Goal: Task Accomplishment & Management: Complete application form

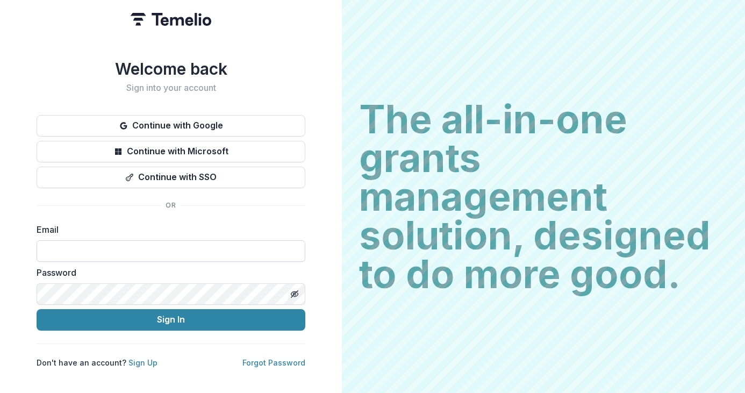
click at [203, 248] on input at bounding box center [171, 251] width 269 height 22
type input "**********"
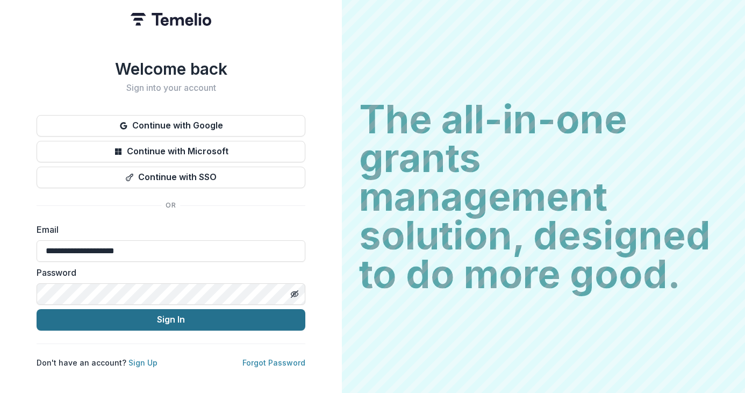
click at [166, 323] on button "Sign In" at bounding box center [171, 320] width 269 height 22
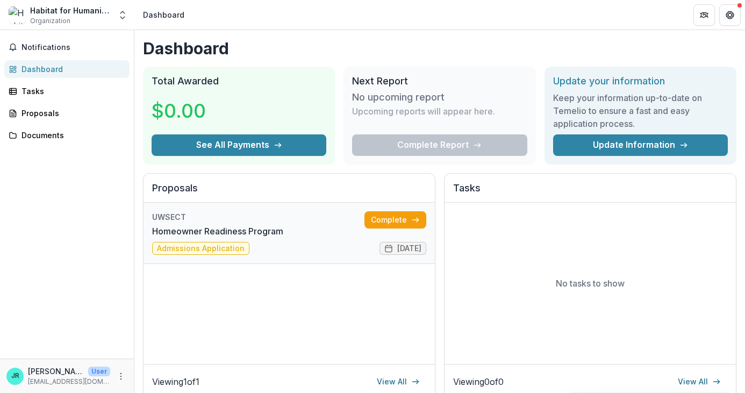
click at [271, 235] on link "Homeowner Readiness Program" at bounding box center [217, 231] width 131 height 13
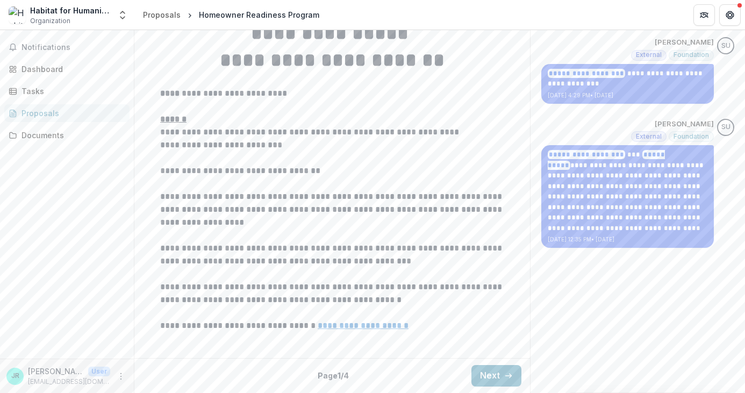
scroll to position [311, 0]
click at [495, 375] on button "Next" at bounding box center [497, 376] width 50 height 22
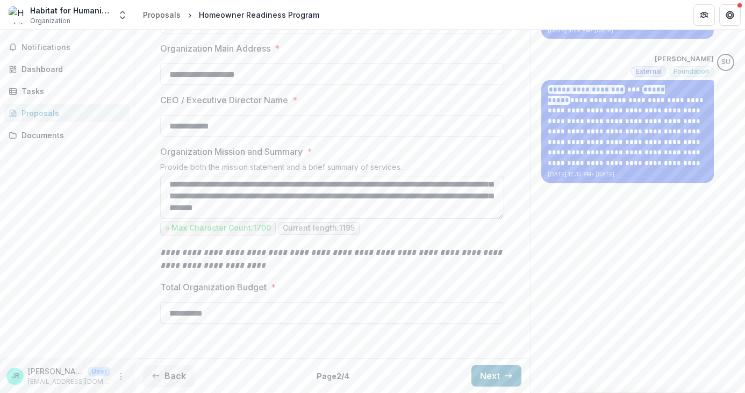
scroll to position [376, 0]
click at [491, 380] on button "Next" at bounding box center [497, 376] width 50 height 22
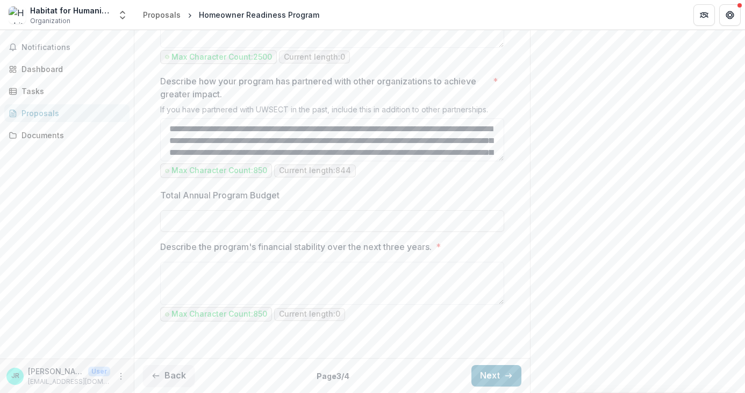
scroll to position [1130, 0]
click at [107, 186] on div "Notifications Dashboard Tasks Proposals Documents" at bounding box center [67, 194] width 134 height 329
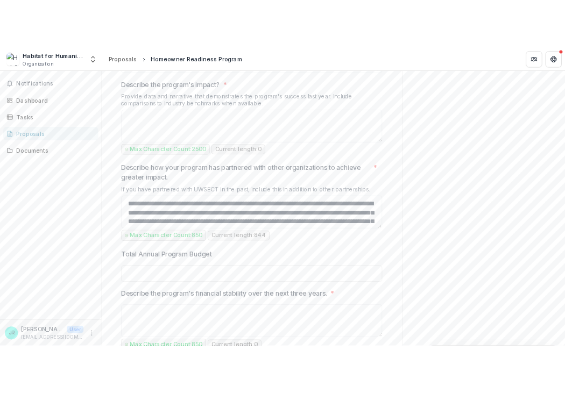
scroll to position [935, 0]
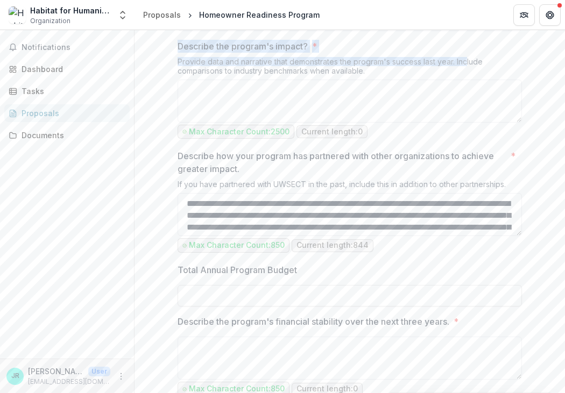
drag, startPoint x: 449, startPoint y: 96, endPoint x: 464, endPoint y: 179, distance: 84.2
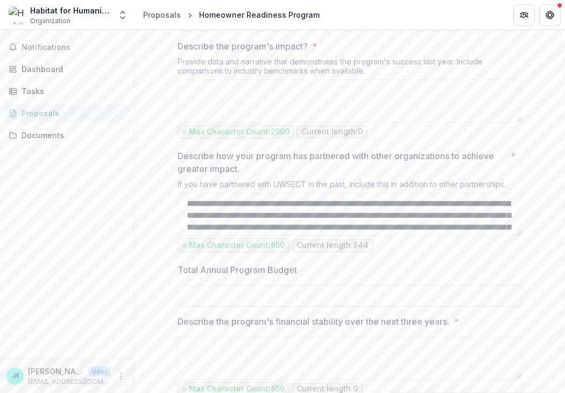
click at [258, 123] on textarea "Describe the program's impact? *" at bounding box center [349, 101] width 344 height 43
paste textarea "**********"
type textarea "**********"
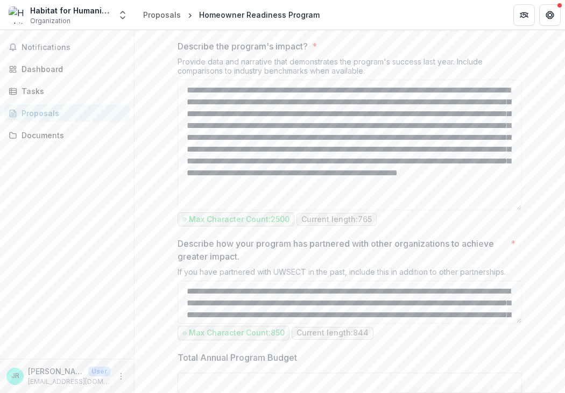
scroll to position [0, 0]
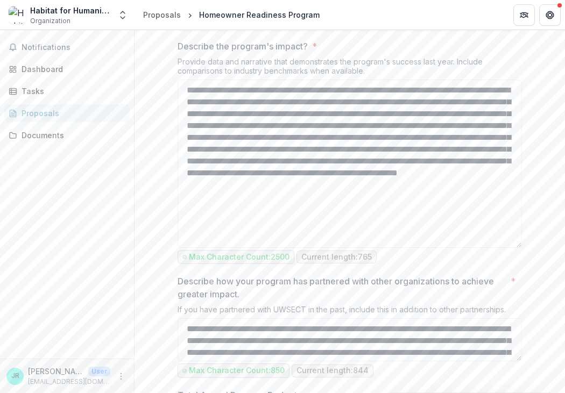
drag, startPoint x: 517, startPoint y: 241, endPoint x: 536, endPoint y: 367, distance: 126.6
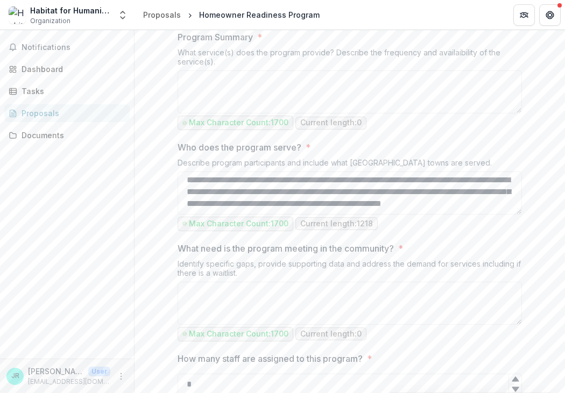
scroll to position [438, 0]
click at [390, 69] on div "What service(s) does the program provide? Describe the frequency and availaibil…" at bounding box center [349, 58] width 344 height 23
click at [302, 42] on label "Program Summary *" at bounding box center [346, 36] width 338 height 13
click at [302, 112] on textarea "Program Summary *" at bounding box center [349, 90] width 344 height 43
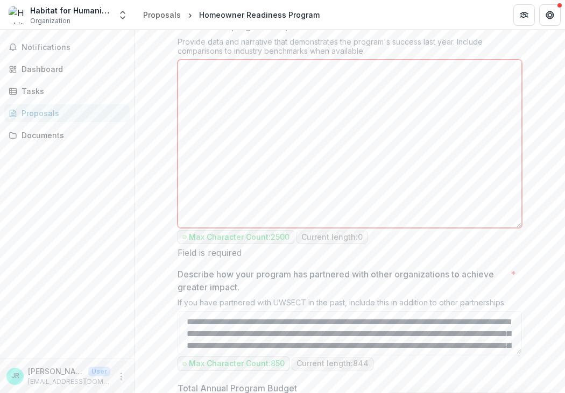
scroll to position [986, 0]
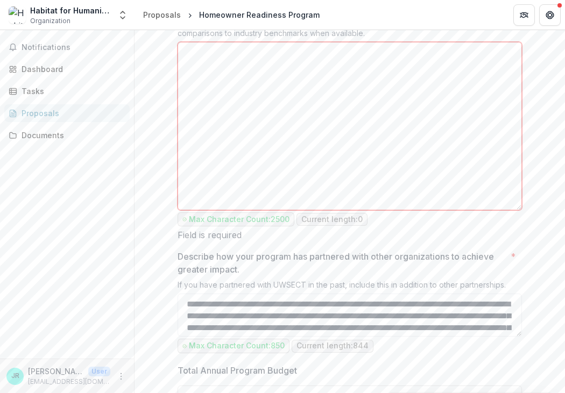
click at [338, 210] on textarea "Describe the program's impact? *" at bounding box center [349, 126] width 344 height 168
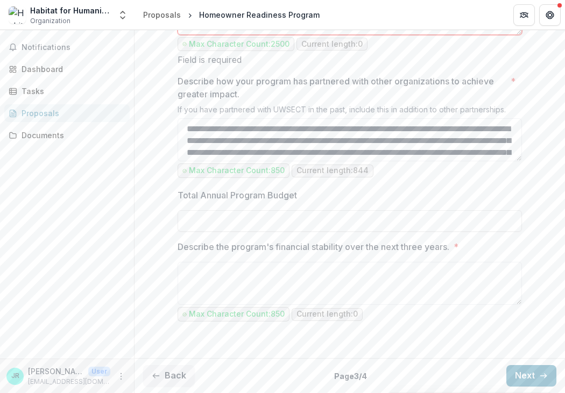
scroll to position [1216, 0]
